Goal: Task Accomplishment & Management: Manage account settings

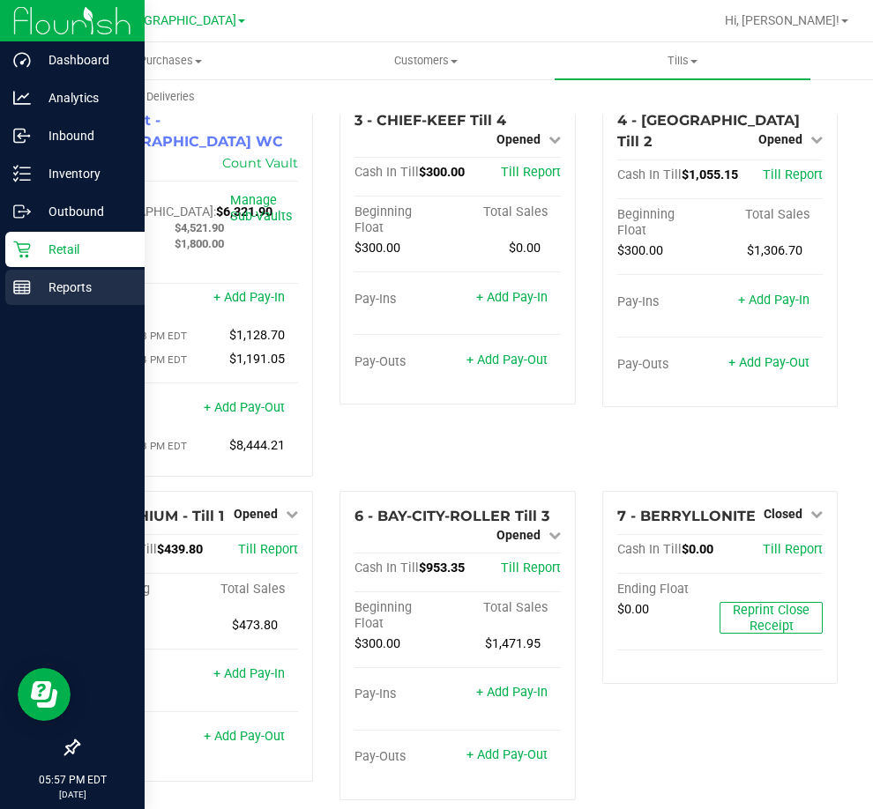
click at [65, 280] on p "Reports" at bounding box center [84, 287] width 106 height 21
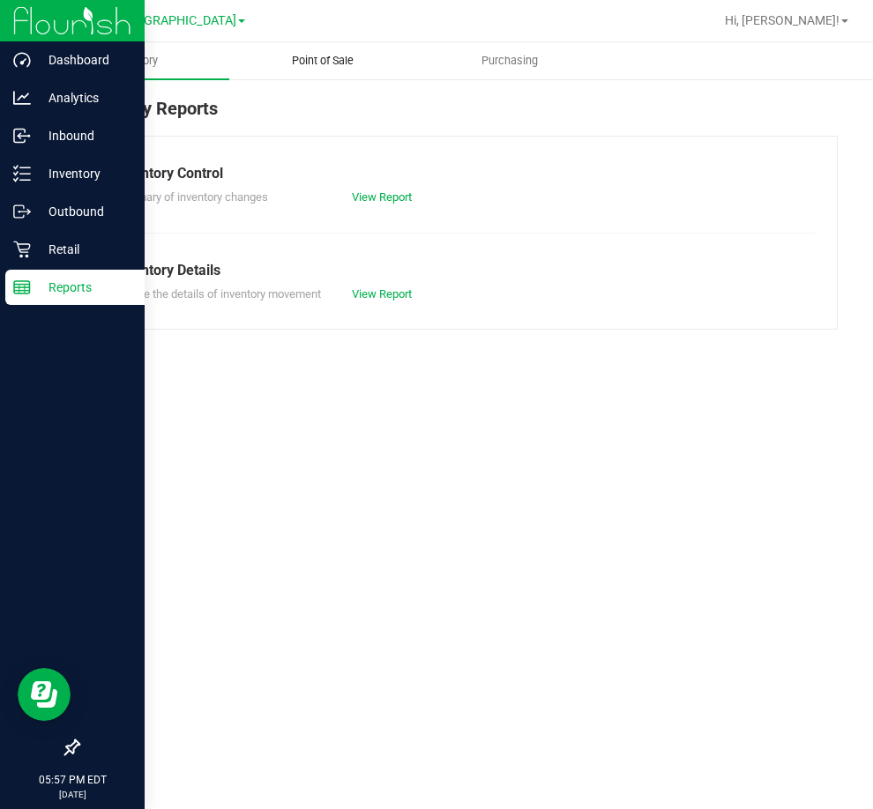
click at [332, 66] on span "Point of Sale" at bounding box center [322, 61] width 109 height 16
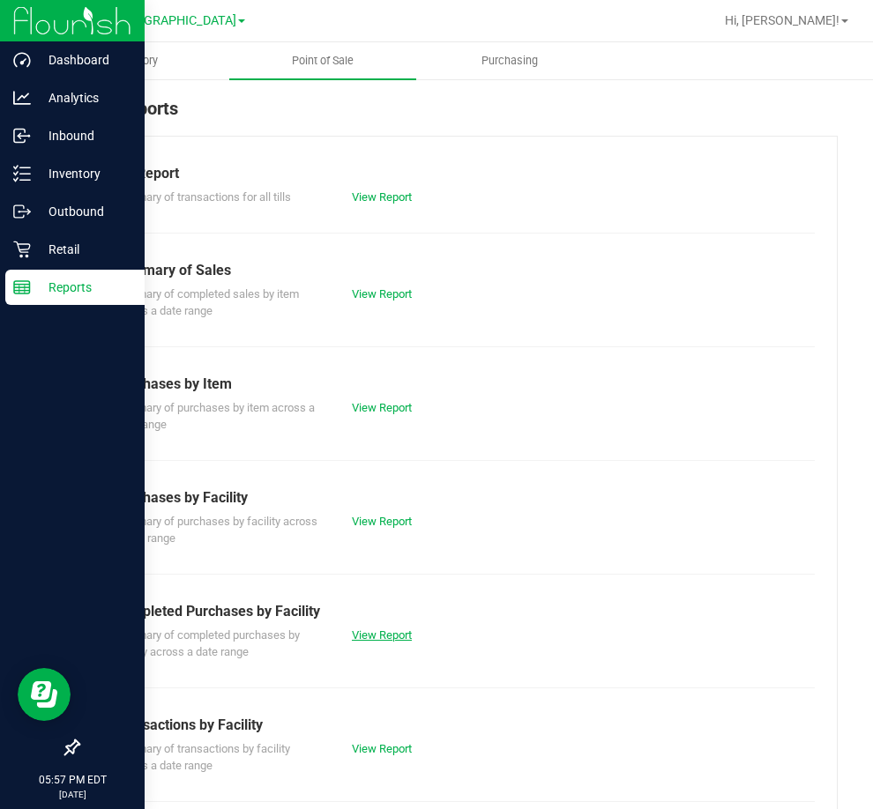
click at [376, 630] on link "View Report" at bounding box center [382, 635] width 60 height 13
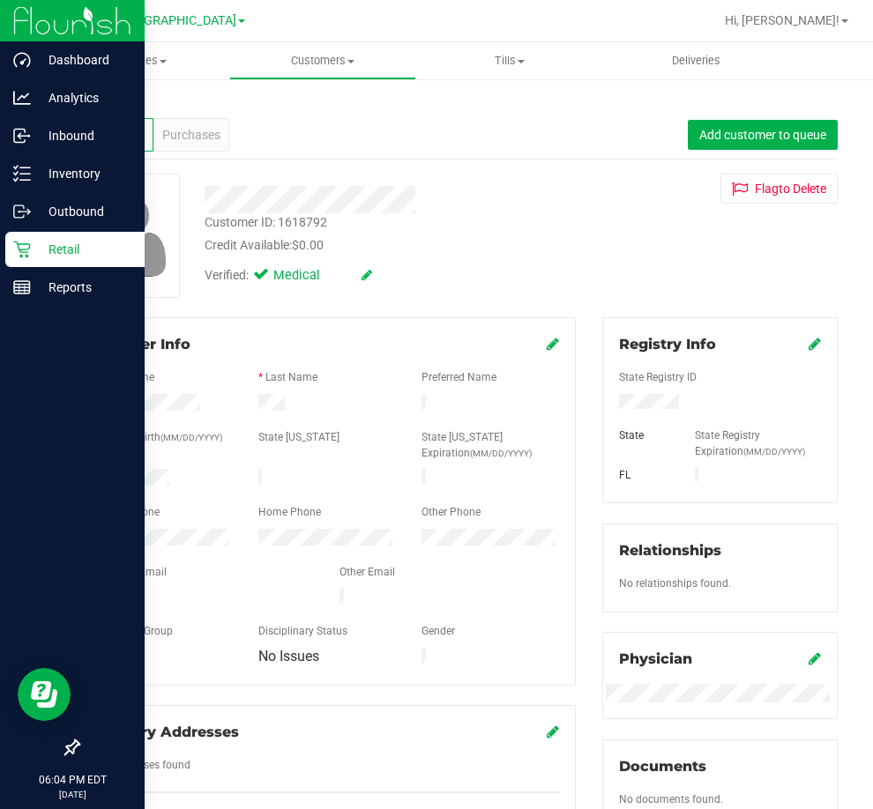
click at [533, 122] on div "Profile Purchases Add customer to queue" at bounding box center [458, 135] width 760 height 48
click at [77, 286] on p "Reports" at bounding box center [84, 287] width 106 height 21
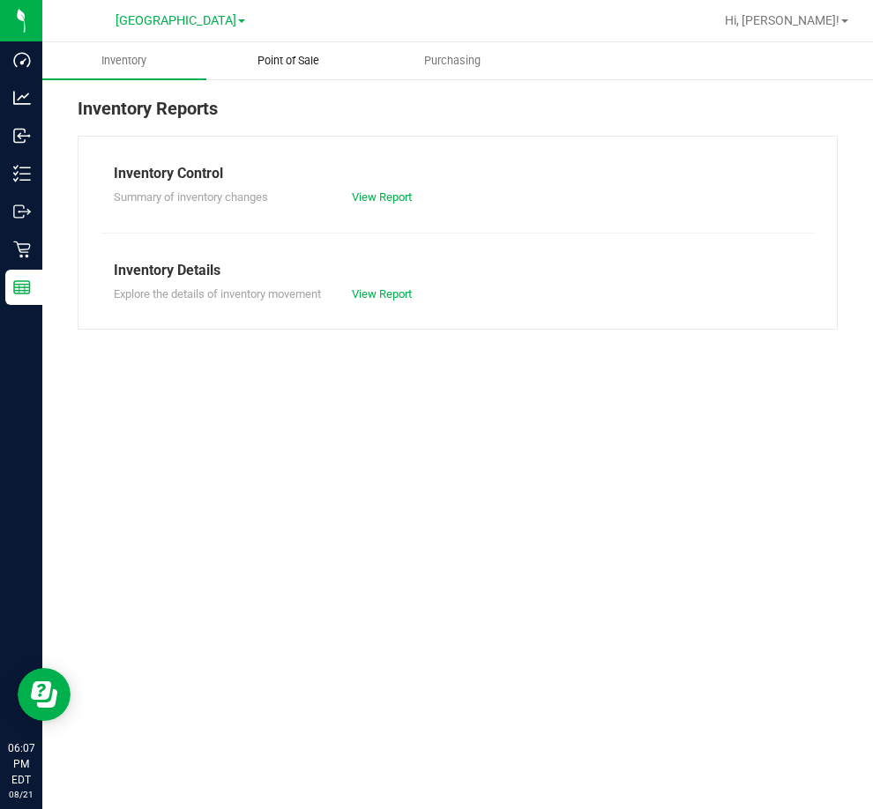
click at [285, 55] on span "Point of Sale" at bounding box center [288, 61] width 109 height 16
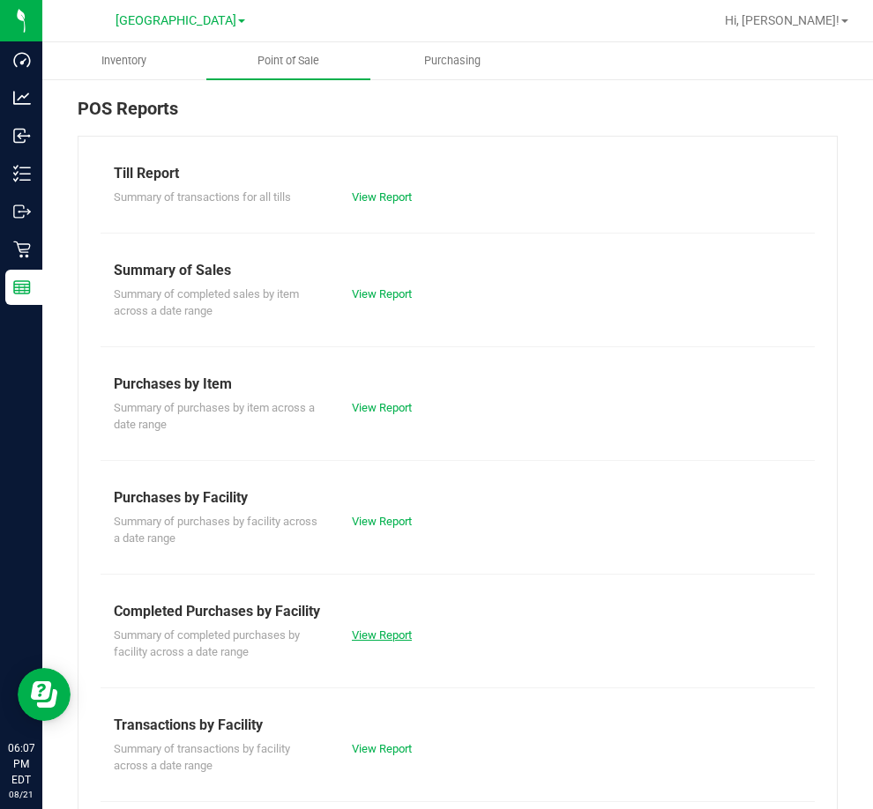
click at [388, 629] on link "View Report" at bounding box center [382, 635] width 60 height 13
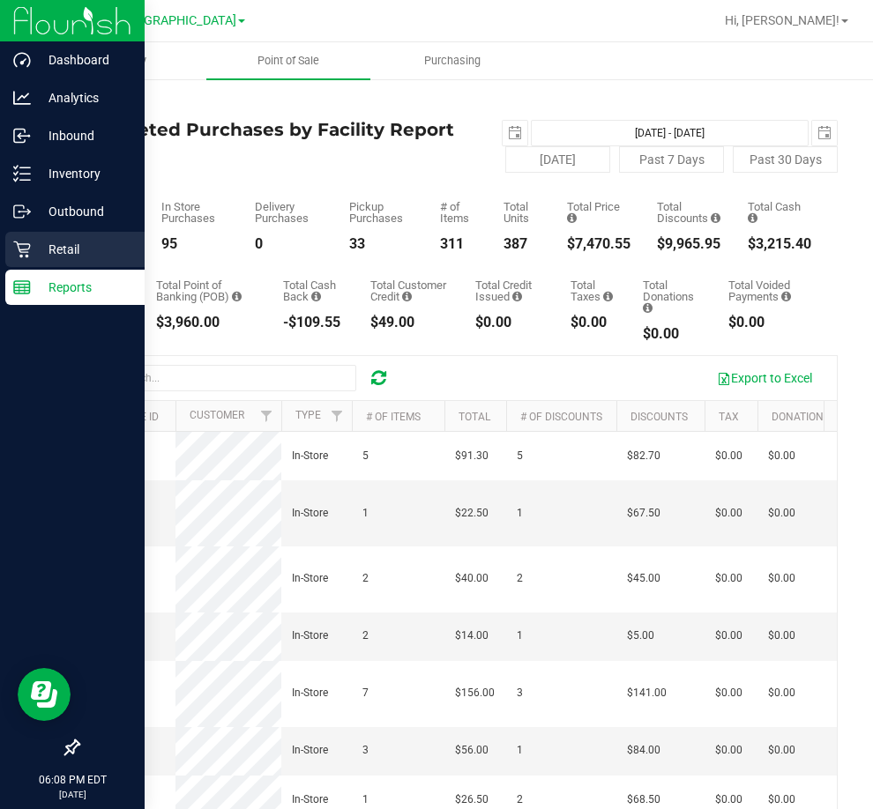
click at [71, 256] on p "Retail" at bounding box center [84, 249] width 106 height 21
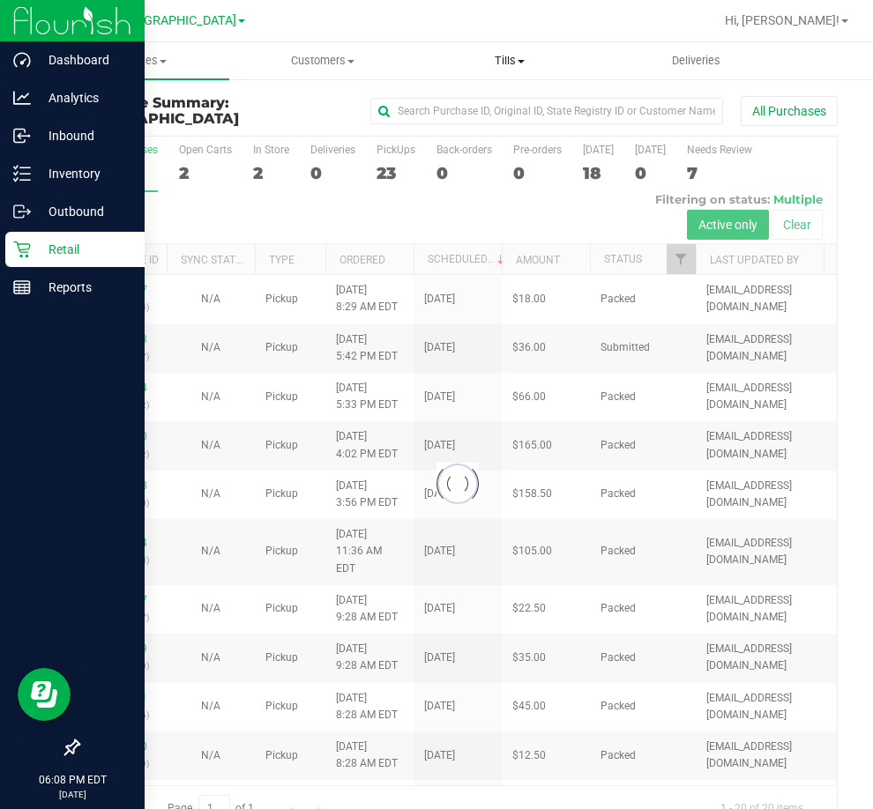
click at [511, 68] on span "Tills" at bounding box center [509, 61] width 185 height 16
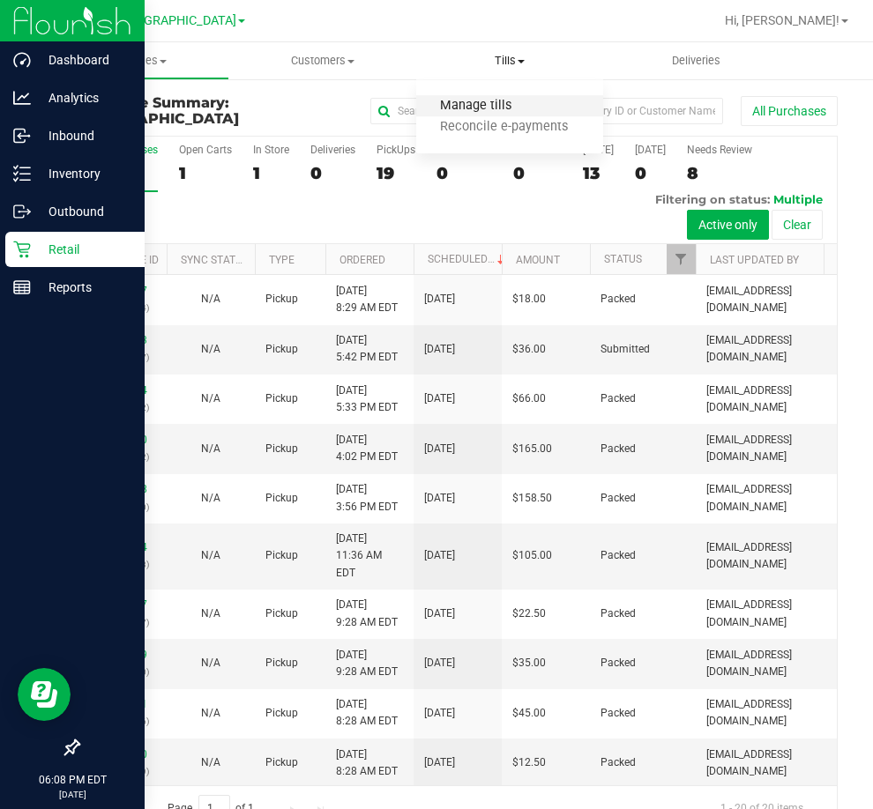
click at [472, 101] on span "Manage tills" at bounding box center [475, 106] width 119 height 15
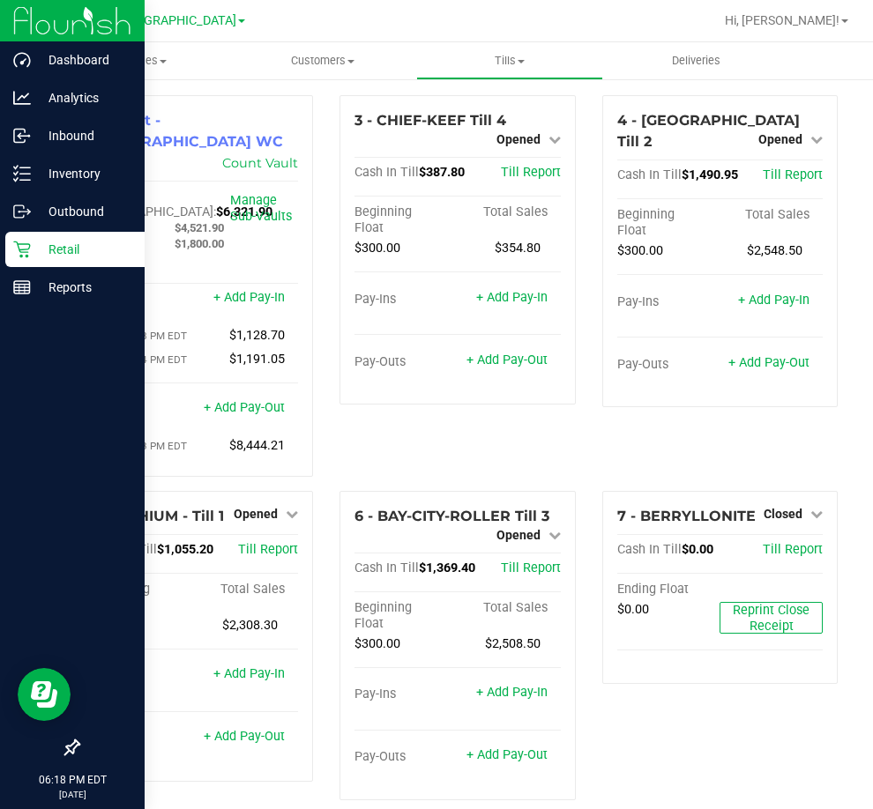
click at [713, 18] on div at bounding box center [515, 21] width 398 height 34
drag, startPoint x: 415, startPoint y: 30, endPoint x: 427, endPoint y: 30, distance: 11.5
click at [415, 30] on div at bounding box center [515, 21] width 398 height 34
click at [686, 6] on div at bounding box center [515, 21] width 398 height 34
drag, startPoint x: 227, startPoint y: 317, endPoint x: 285, endPoint y: 317, distance: 58.2
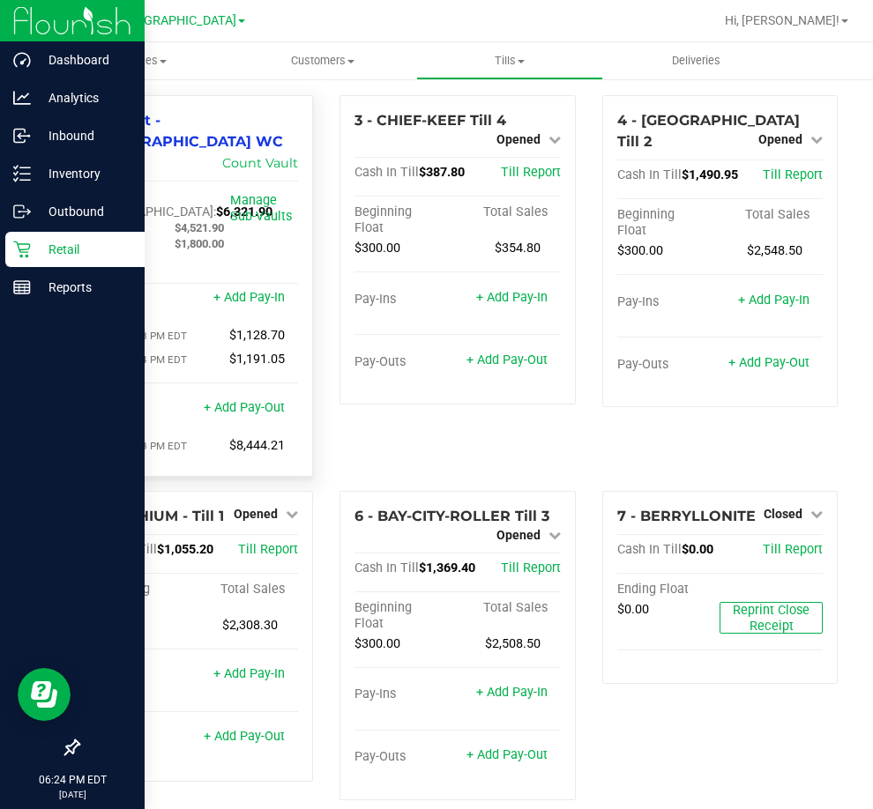
click at [285, 328] on div "[DATE] 8:48 PM EDT $1,128.70" at bounding box center [195, 336] width 205 height 16
click at [291, 328] on div "[DATE] 8:48 PM EDT $1,128.70" at bounding box center [195, 336] width 205 height 16
